Goal: Information Seeking & Learning: Learn about a topic

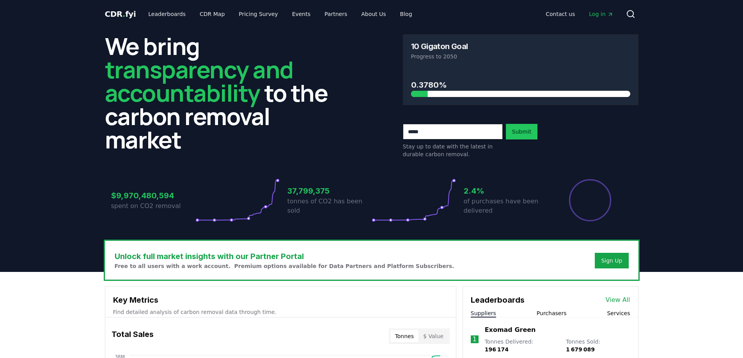
scroll to position [229, 0]
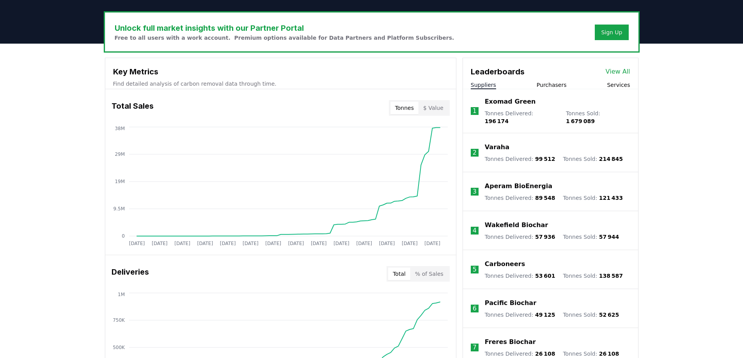
click at [609, 72] on link "View All" at bounding box center [618, 71] width 25 height 9
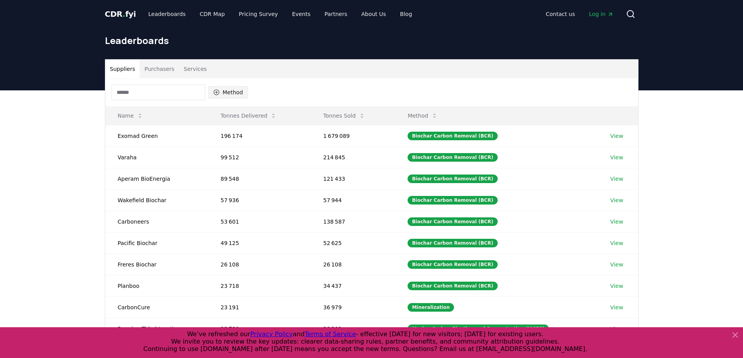
click at [228, 90] on button "Method" at bounding box center [228, 92] width 40 height 12
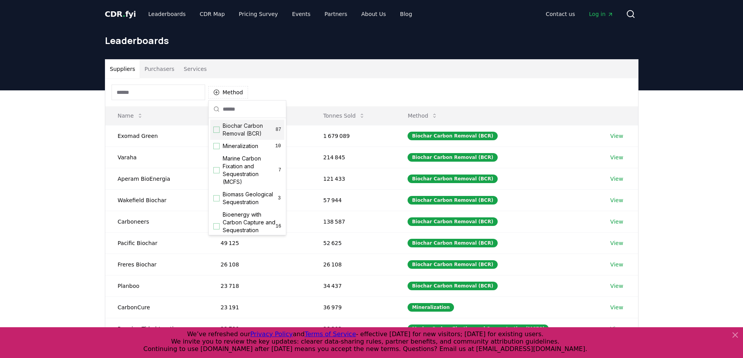
click at [218, 130] on div "Suggestions" at bounding box center [216, 130] width 6 height 6
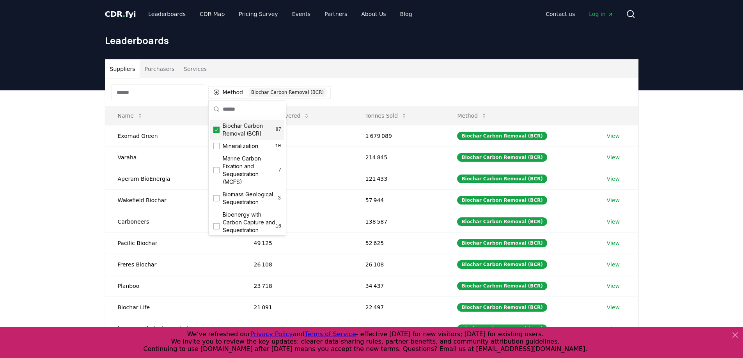
click at [365, 81] on div "Method 1 Biochar Carbon Removal (BCR)" at bounding box center [371, 92] width 533 height 28
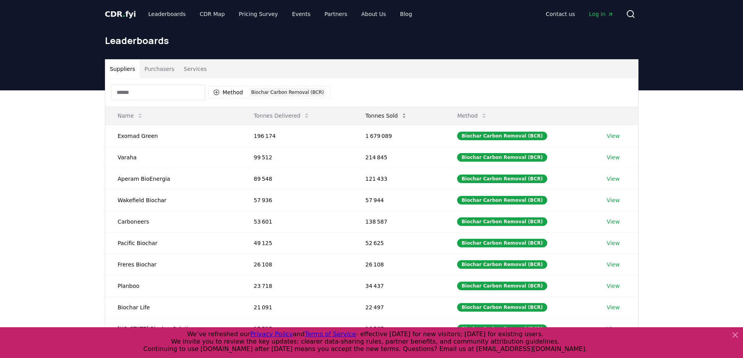
click at [395, 119] on button "Tonnes Sold" at bounding box center [386, 116] width 54 height 16
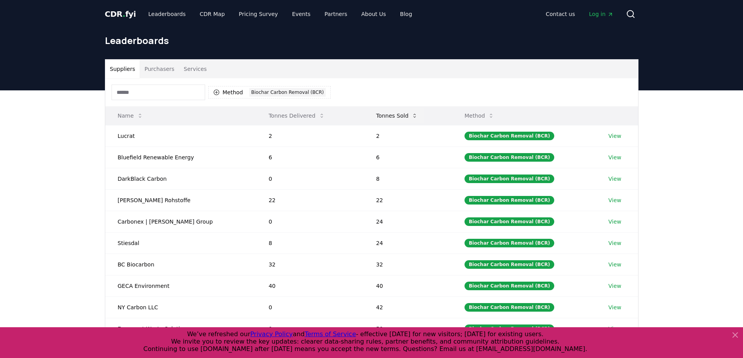
click at [395, 119] on button "Tonnes Sold" at bounding box center [397, 116] width 54 height 16
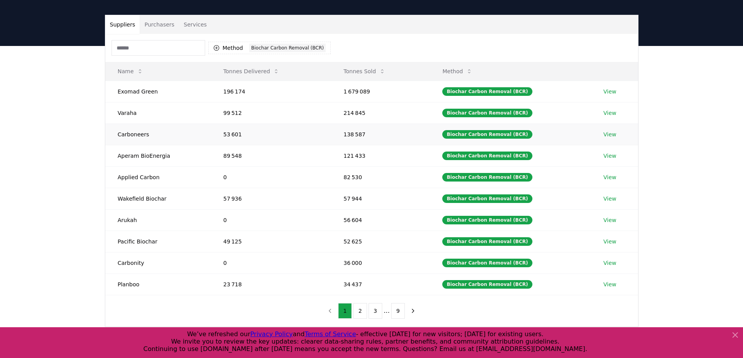
scroll to position [45, 0]
click at [365, 312] on button "2" at bounding box center [360, 311] width 14 height 16
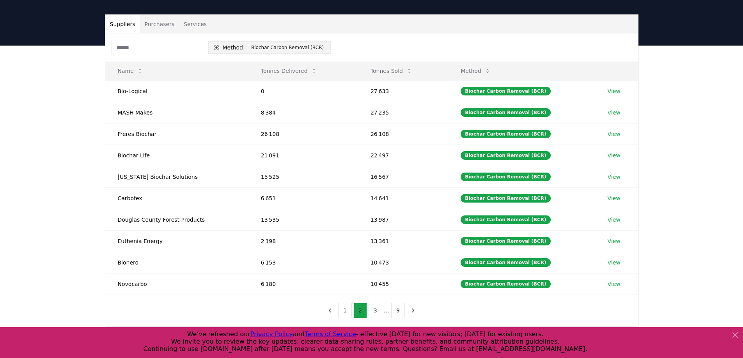
click at [273, 51] on button "Method 1 Biochar Carbon Removal (BCR)" at bounding box center [269, 47] width 123 height 12
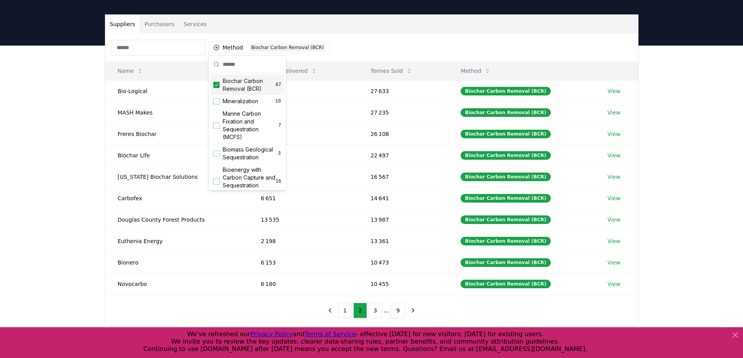
click at [215, 84] on icon "Suggestions" at bounding box center [216, 85] width 5 height 6
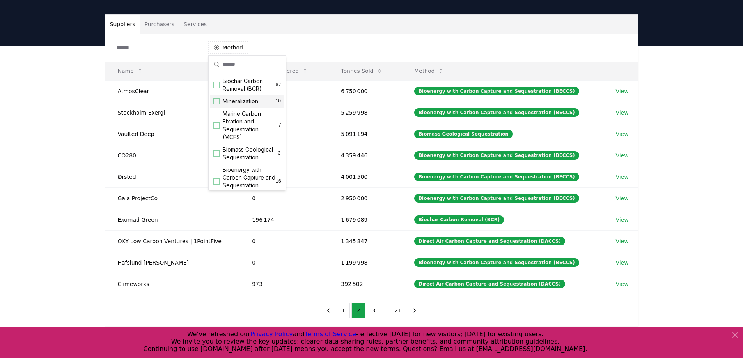
click at [220, 101] on div "Mineralization 10" at bounding box center [247, 101] width 74 height 12
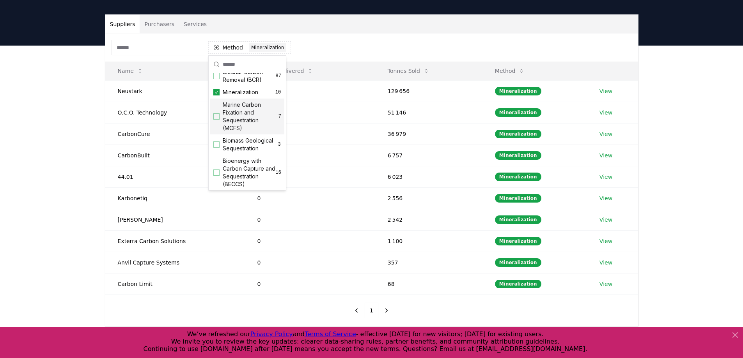
scroll to position [9, 0]
click at [72, 175] on div "Suppliers Purchasers Services Method 1 Mineralization Name Tonnes Delivered Ton…" at bounding box center [371, 202] width 743 height 312
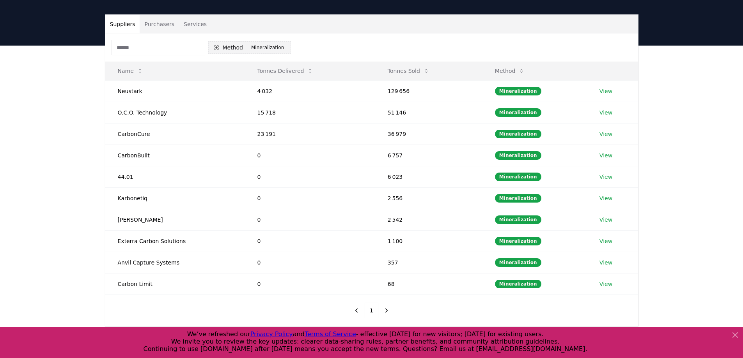
click at [266, 51] on div "Mineralization" at bounding box center [267, 47] width 37 height 9
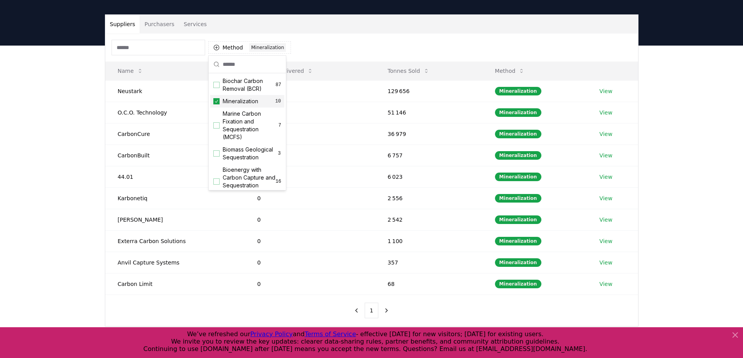
click at [219, 101] on div "Suggestions" at bounding box center [216, 101] width 6 height 6
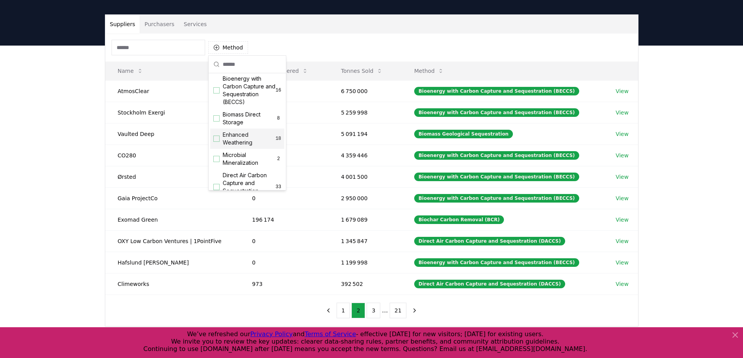
scroll to position [108, 0]
click at [217, 126] on div "Suggestions" at bounding box center [216, 122] width 6 height 6
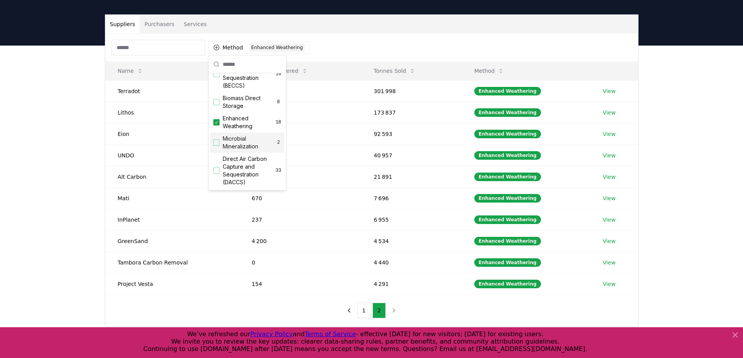
click at [61, 165] on div "Suppliers Purchasers Services Method 1 Enhanced Weathering Name Tonnes Delivere…" at bounding box center [371, 202] width 743 height 312
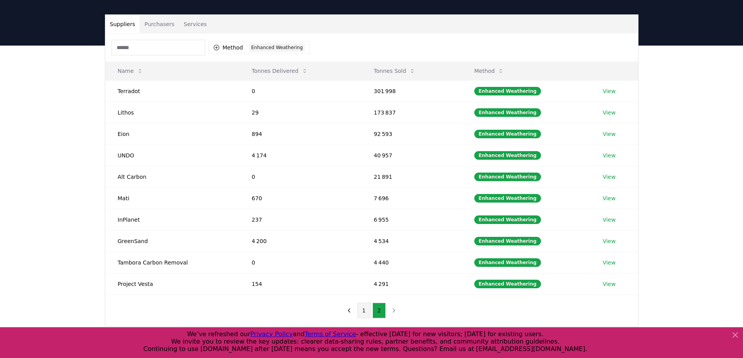
click at [367, 314] on button "1" at bounding box center [364, 311] width 14 height 16
click at [379, 314] on button "2" at bounding box center [379, 311] width 14 height 16
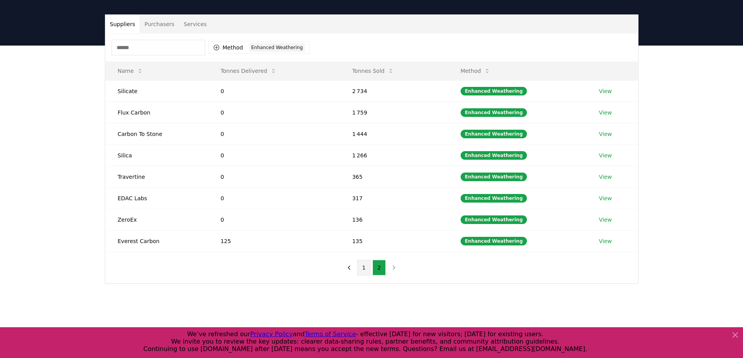
click at [362, 271] on button "1" at bounding box center [364, 268] width 14 height 16
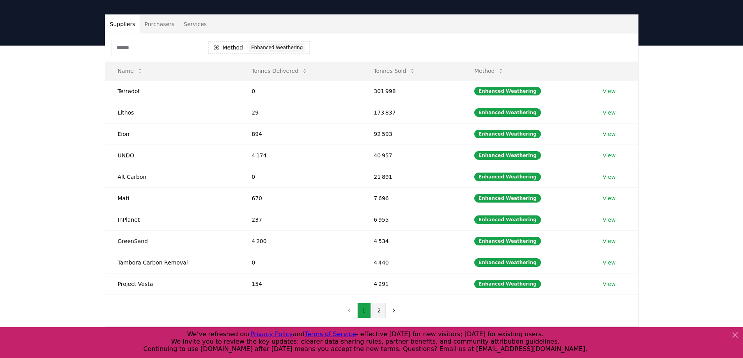
click at [378, 306] on button "2" at bounding box center [379, 311] width 14 height 16
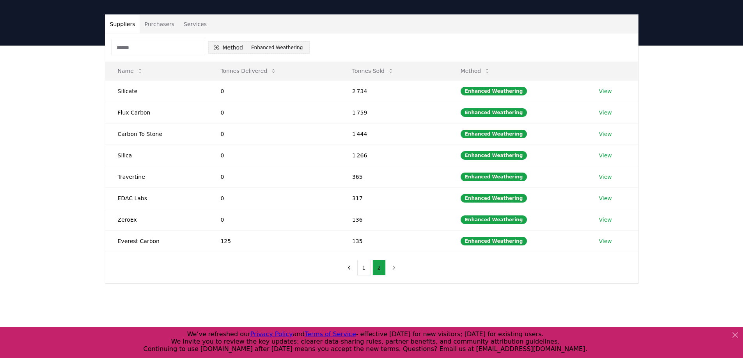
click at [268, 44] on div "Enhanced Weathering" at bounding box center [276, 47] width 55 height 9
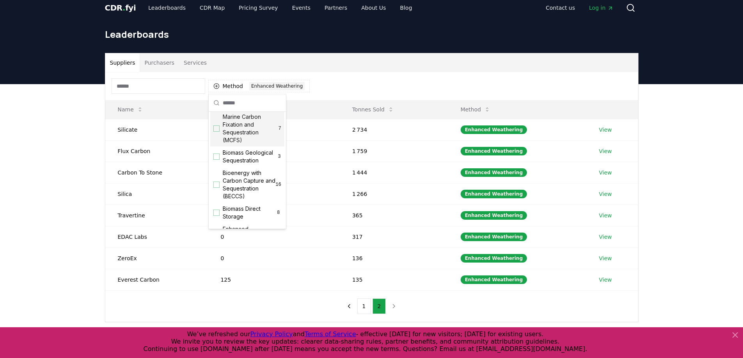
scroll to position [41, 0]
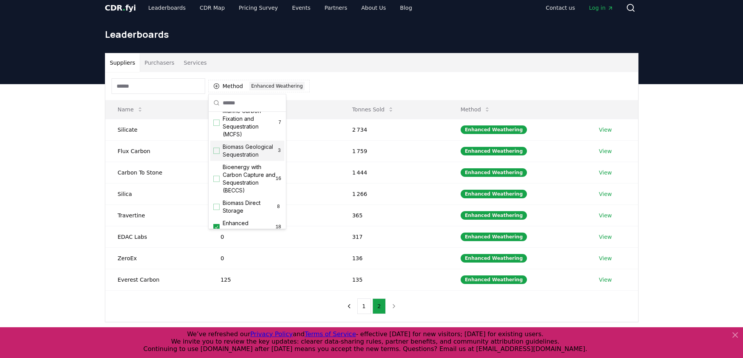
click at [216, 153] on div "Suggestions" at bounding box center [216, 151] width 6 height 6
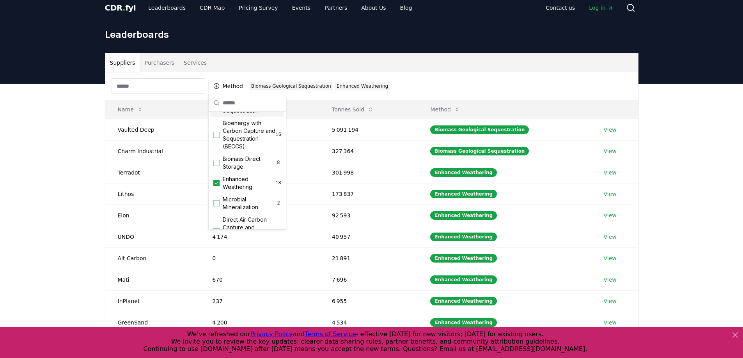
scroll to position [95, 0]
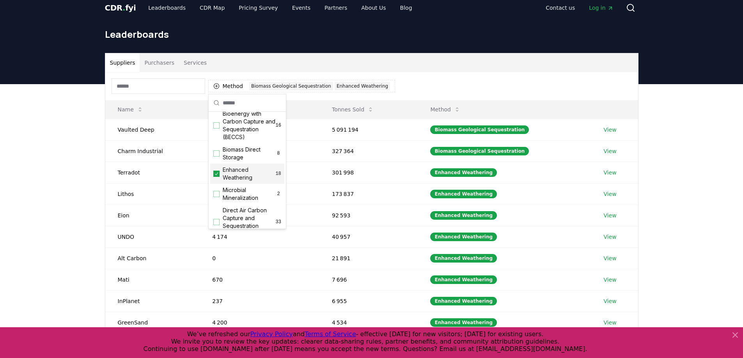
click at [218, 177] on icon "Suggestions" at bounding box center [216, 174] width 5 height 6
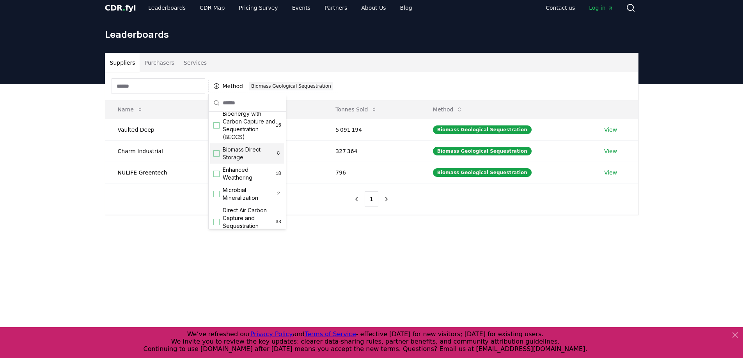
click at [218, 157] on div "Suggestions" at bounding box center [216, 154] width 6 height 6
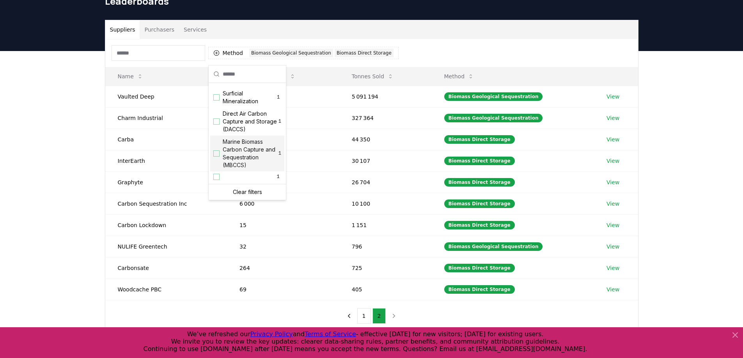
scroll to position [41, 0]
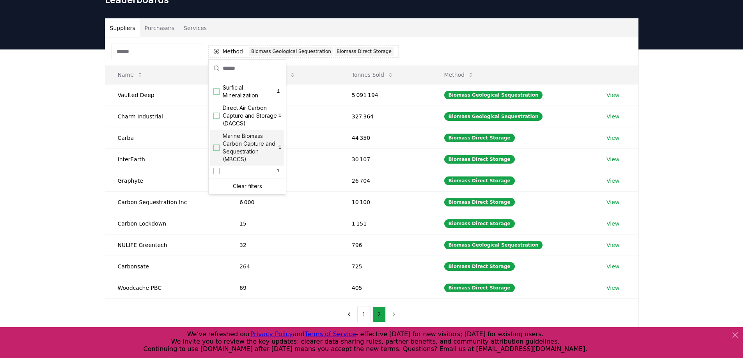
click at [217, 146] on div "Suggestions" at bounding box center [216, 148] width 6 height 6
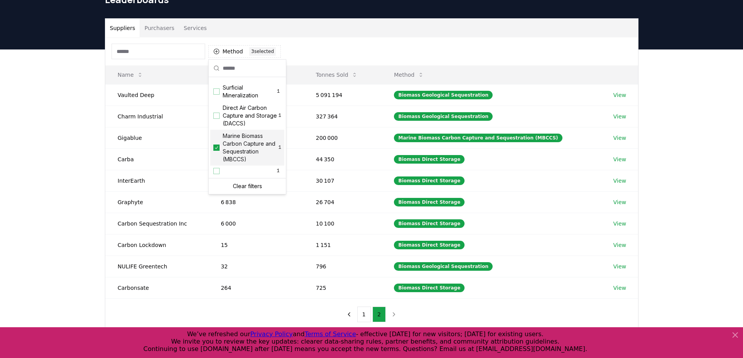
click at [75, 151] on div "Suppliers Purchasers Services Method 3 3 selected Name Tonnes Delivered Tonnes …" at bounding box center [371, 206] width 743 height 312
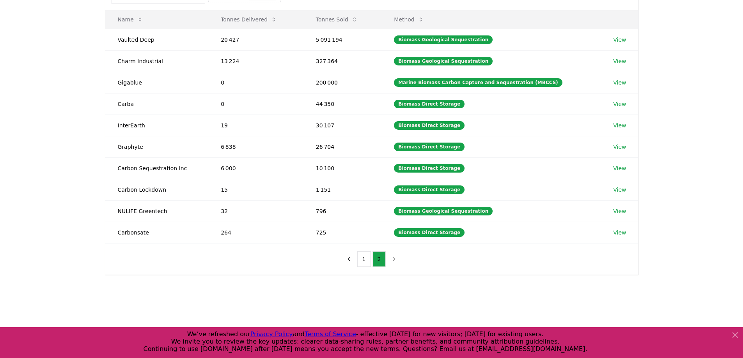
scroll to position [82, 0]
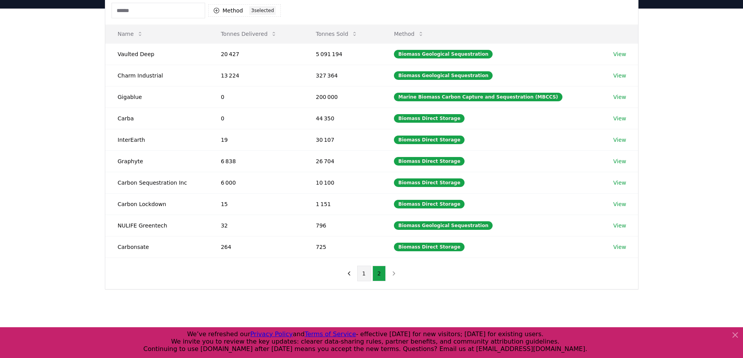
click at [362, 274] on button "1" at bounding box center [364, 274] width 14 height 16
click at [383, 277] on button "2" at bounding box center [379, 274] width 14 height 16
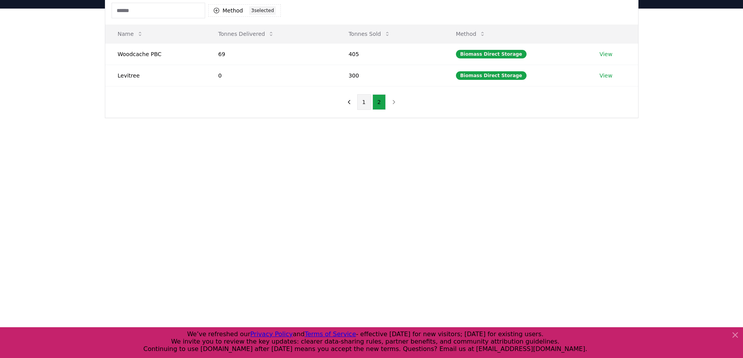
click at [364, 102] on button "1" at bounding box center [364, 102] width 14 height 16
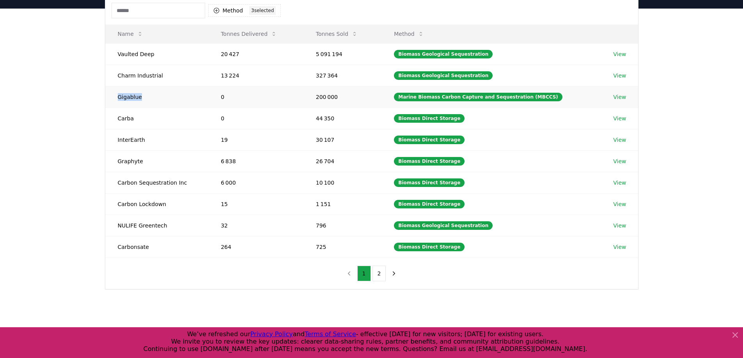
drag, startPoint x: 117, startPoint y: 96, endPoint x: 152, endPoint y: 97, distance: 34.7
click at [152, 97] on td "Gigablue" at bounding box center [156, 96] width 103 height 21
copy td "Gigablue"
